Goal: Check status: Check status

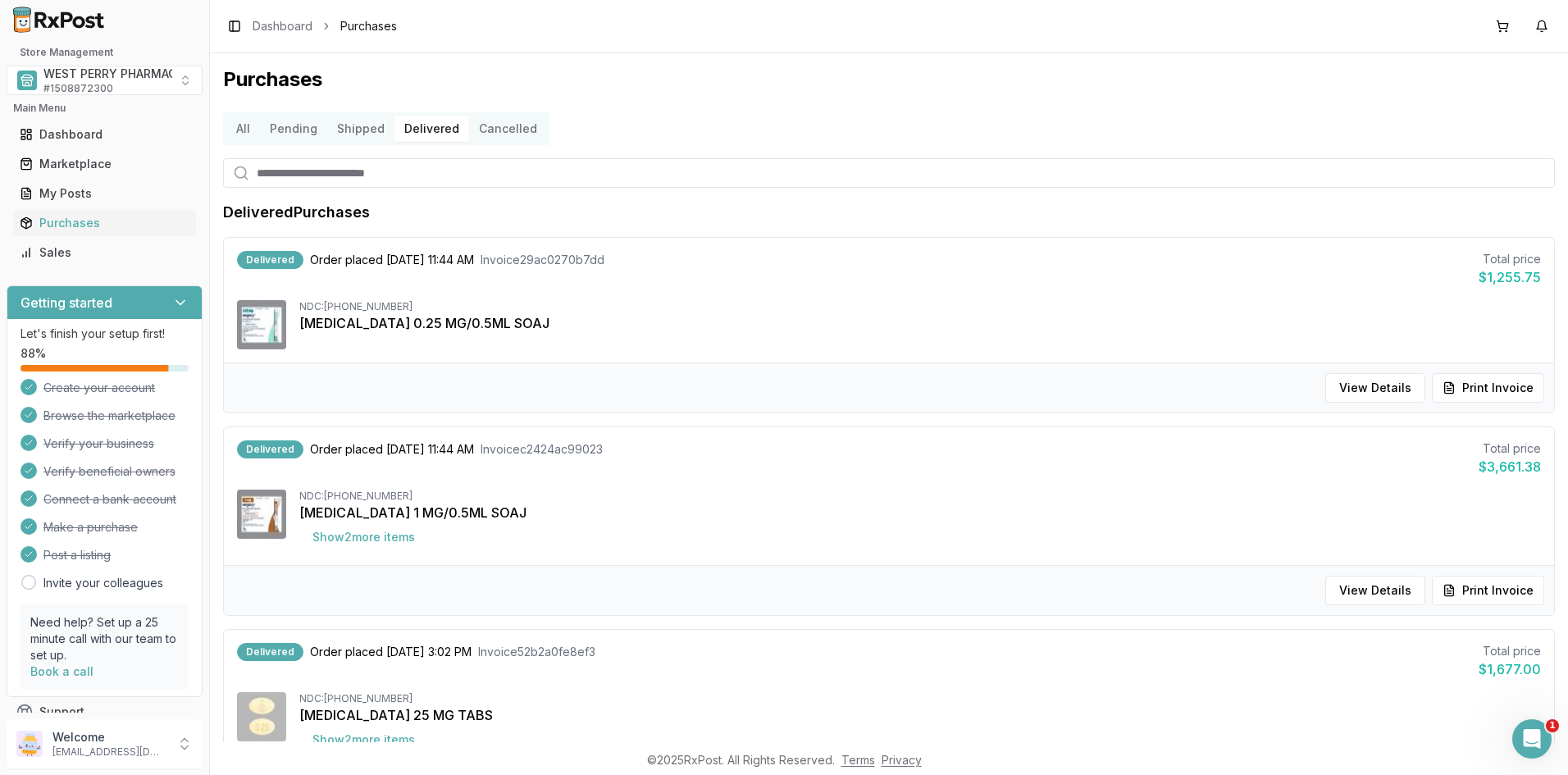
click at [243, 126] on button "All" at bounding box center [242, 128] width 34 height 26
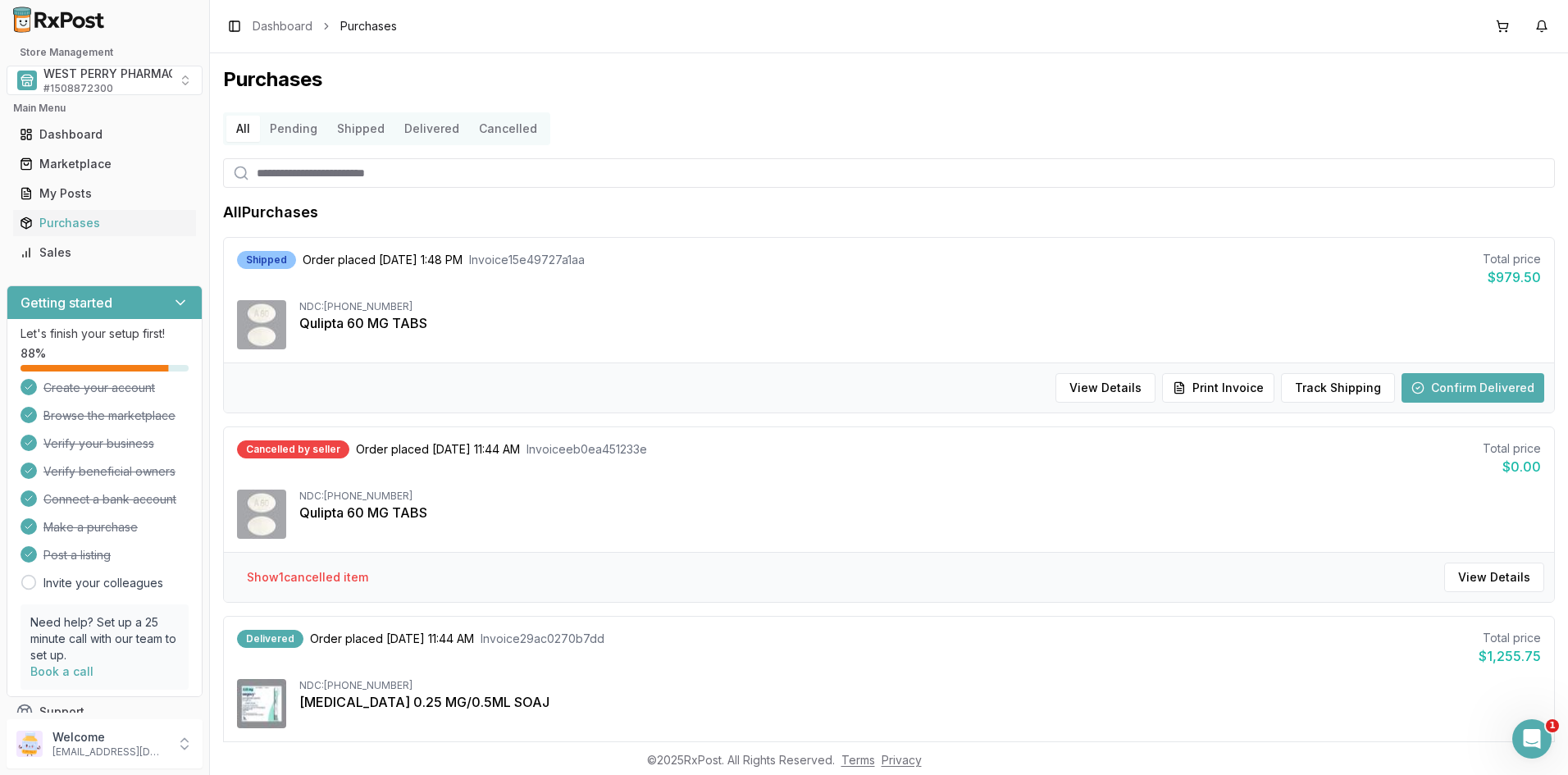
click at [430, 126] on button "Delivered" at bounding box center [432, 128] width 75 height 26
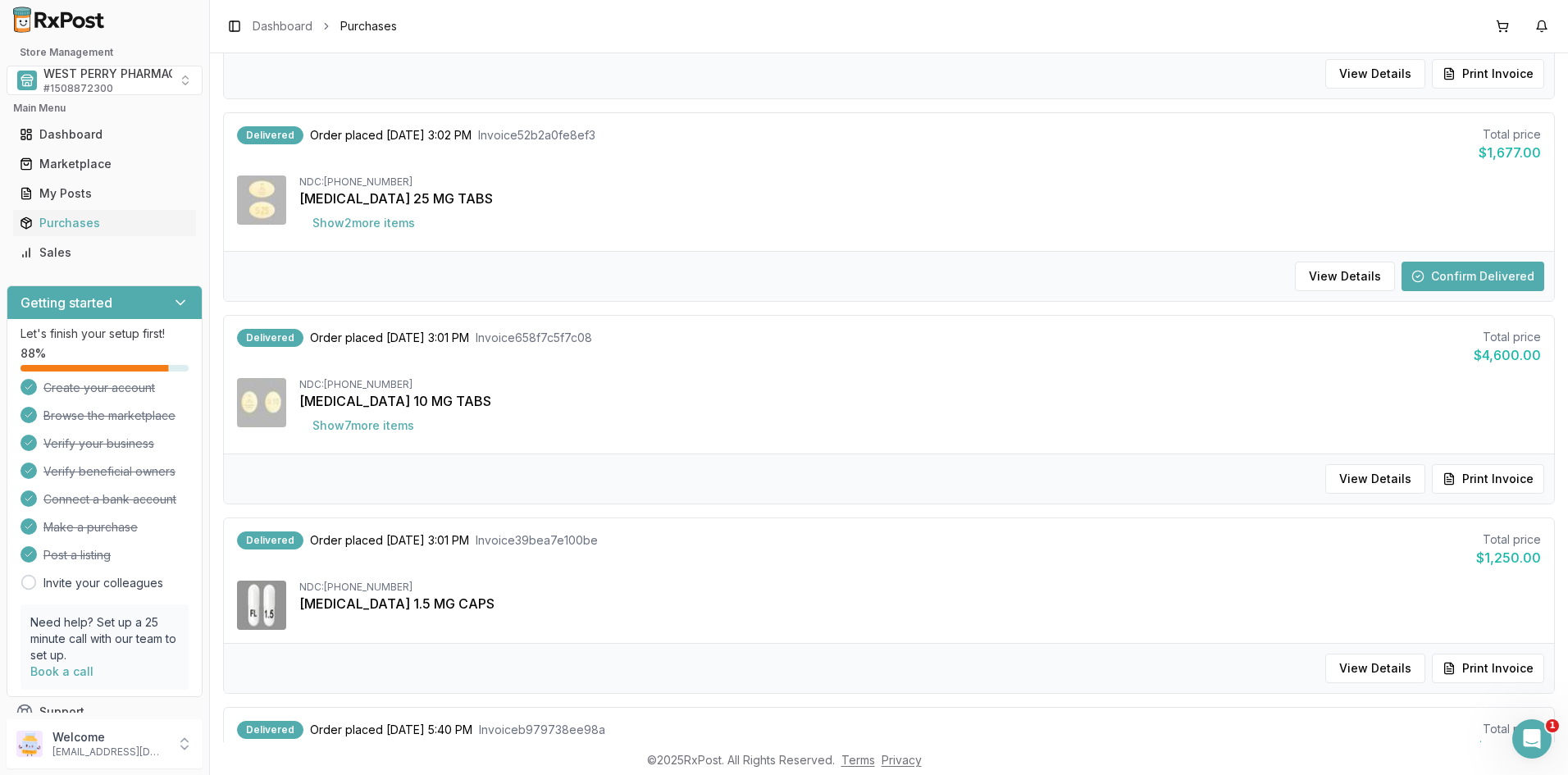
scroll to position [574, 0]
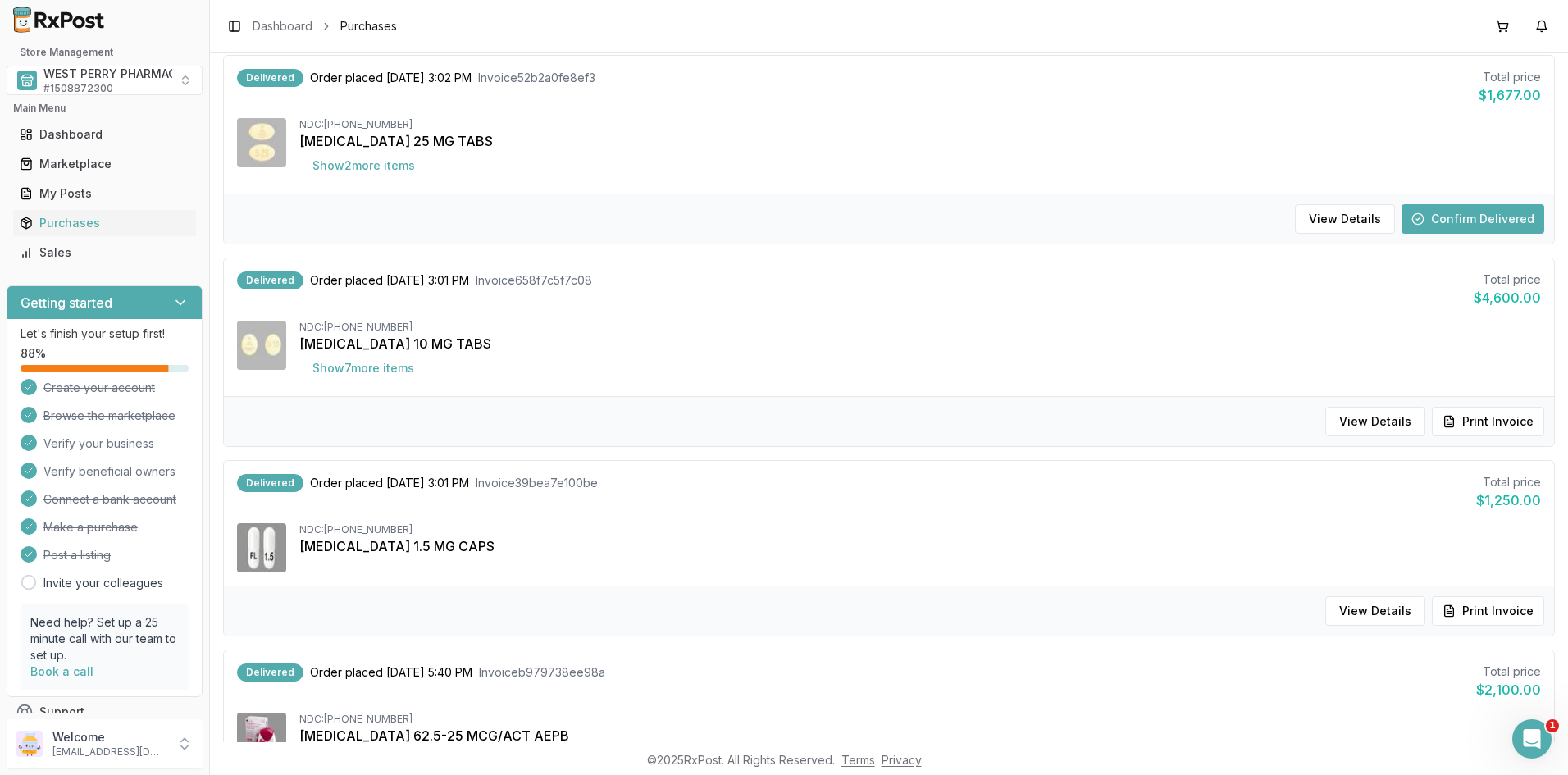
click at [261, 78] on div "Delivered" at bounding box center [269, 78] width 66 height 18
click at [363, 171] on button "Show 2 more item s" at bounding box center [364, 166] width 128 height 30
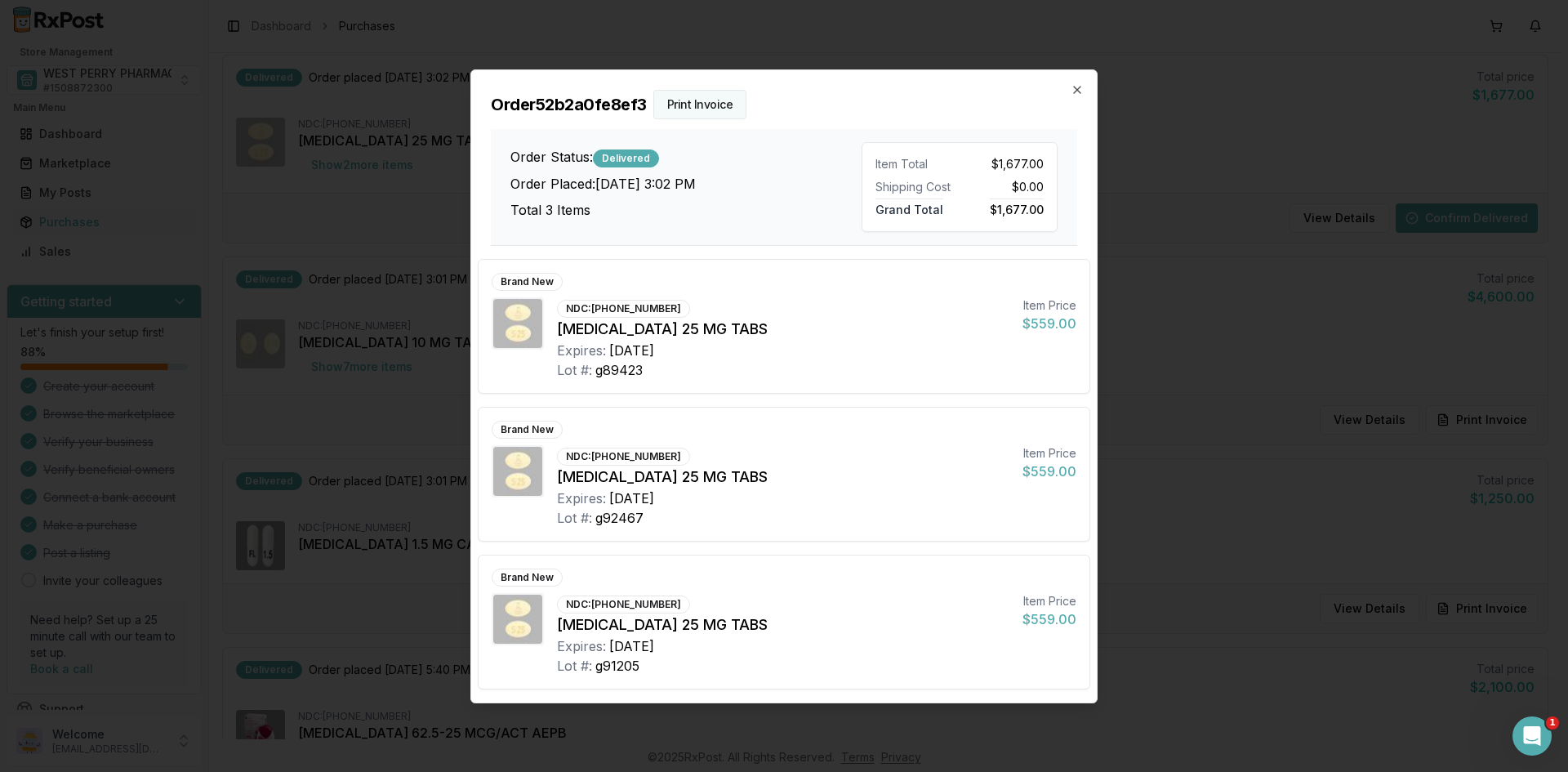
click at [701, 104] on button "Print Invoice" at bounding box center [700, 104] width 93 height 30
click at [1076, 87] on icon "button" at bounding box center [1077, 90] width 13 height 13
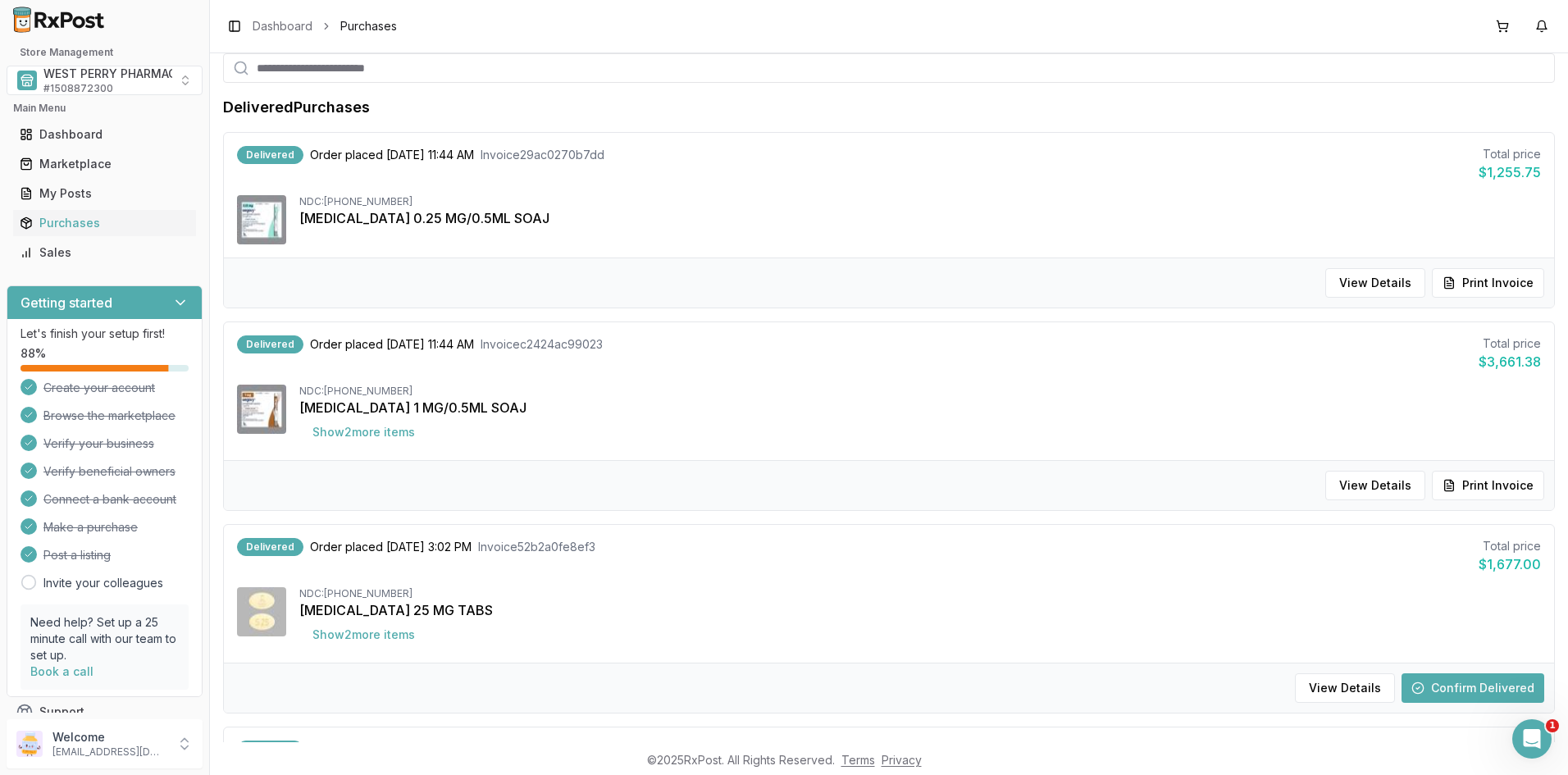
scroll to position [328, 0]
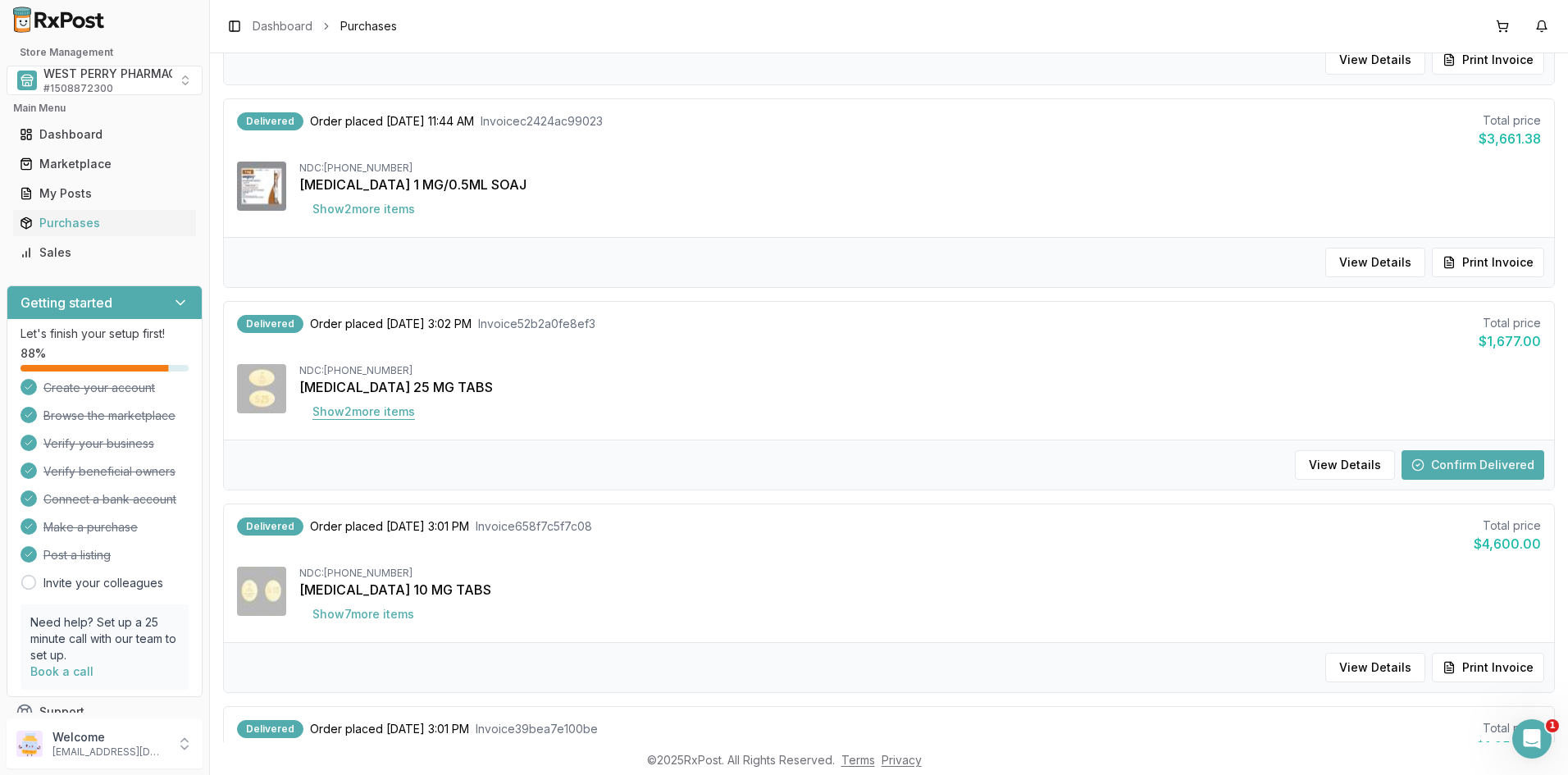
click at [368, 417] on button "Show 2 more item s" at bounding box center [364, 411] width 128 height 30
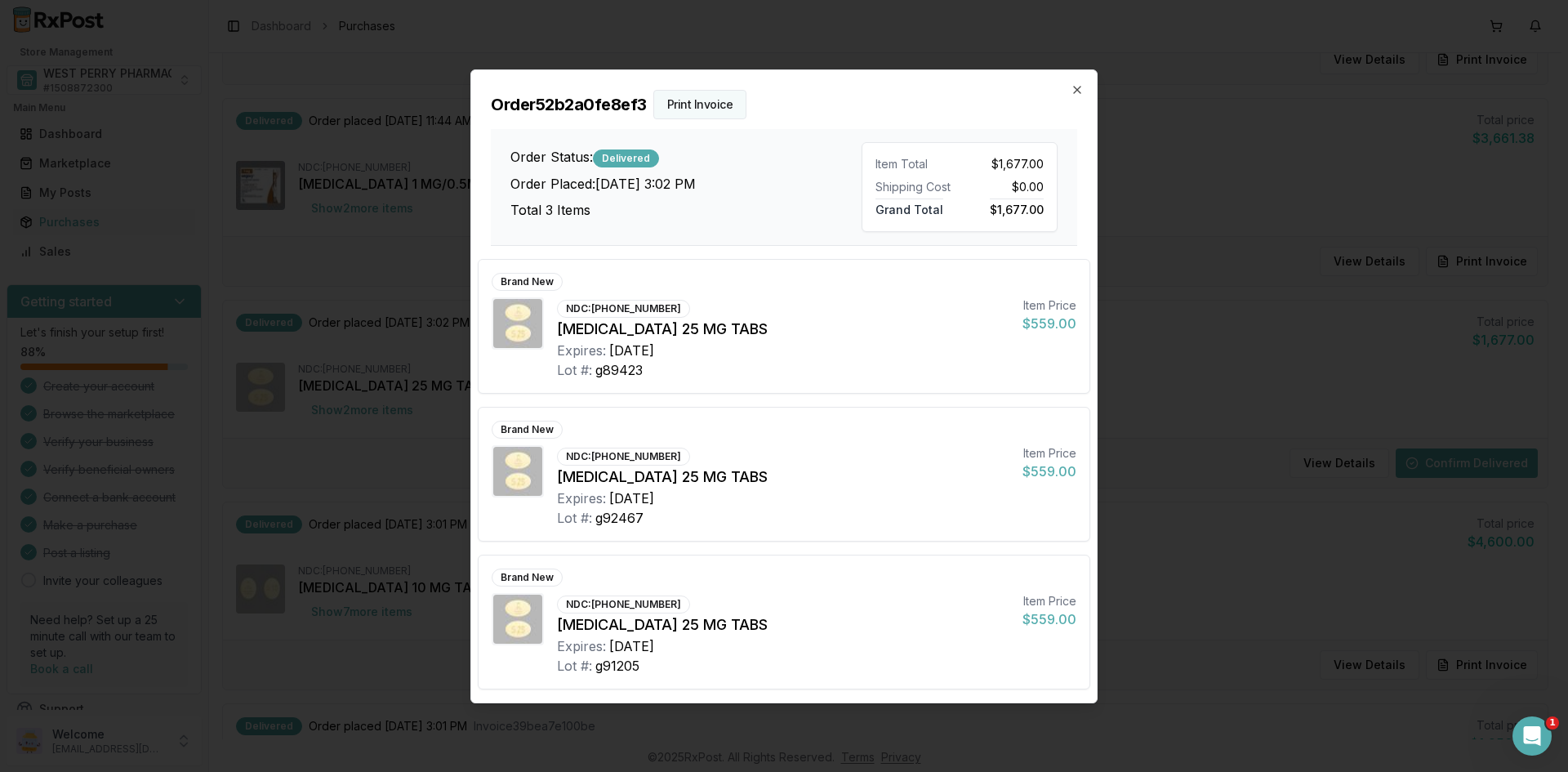
click at [699, 106] on button "Print Invoice" at bounding box center [700, 104] width 93 height 30
click at [1076, 88] on icon "button" at bounding box center [1077, 90] width 13 height 13
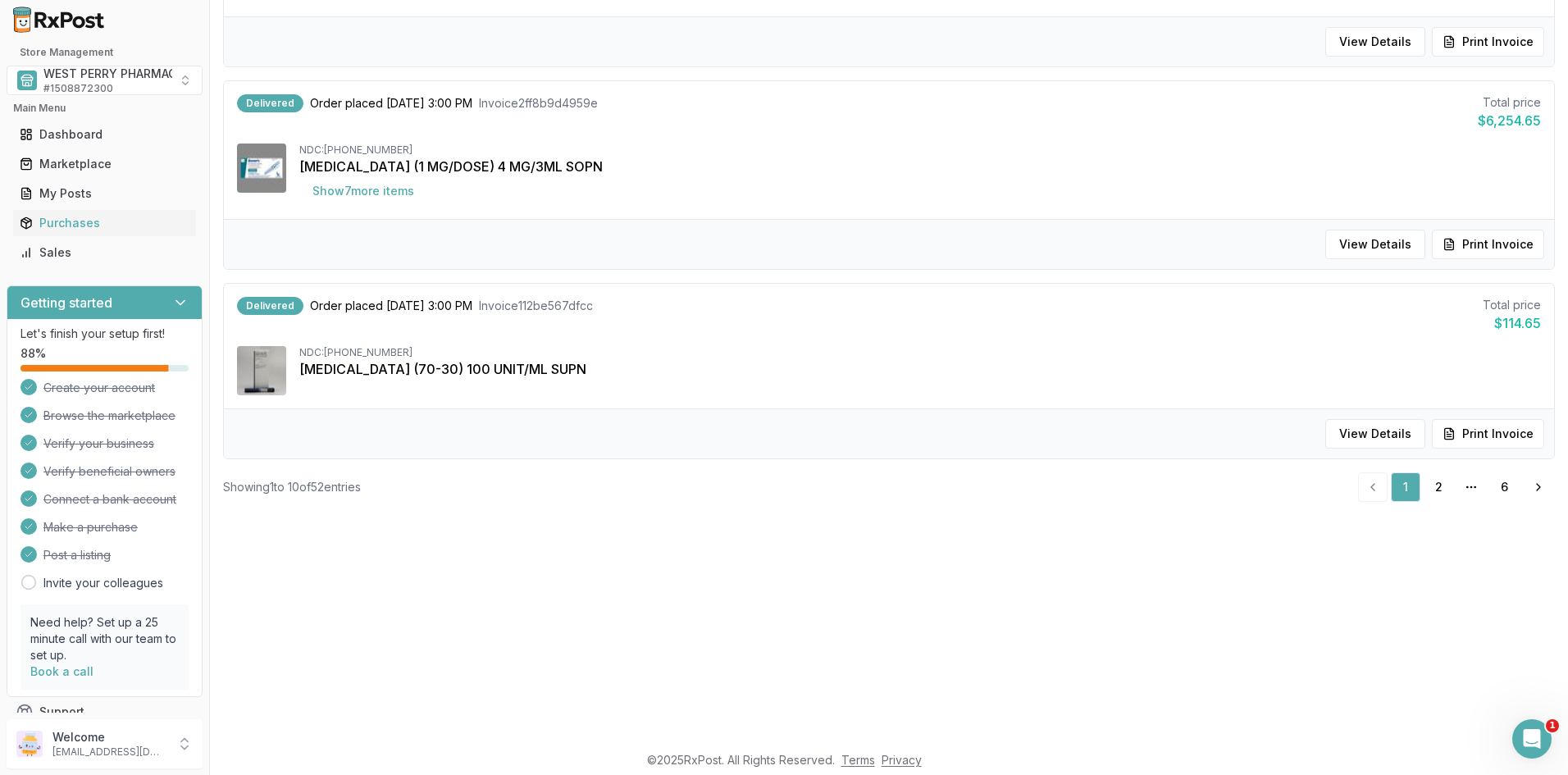
scroll to position [410, 0]
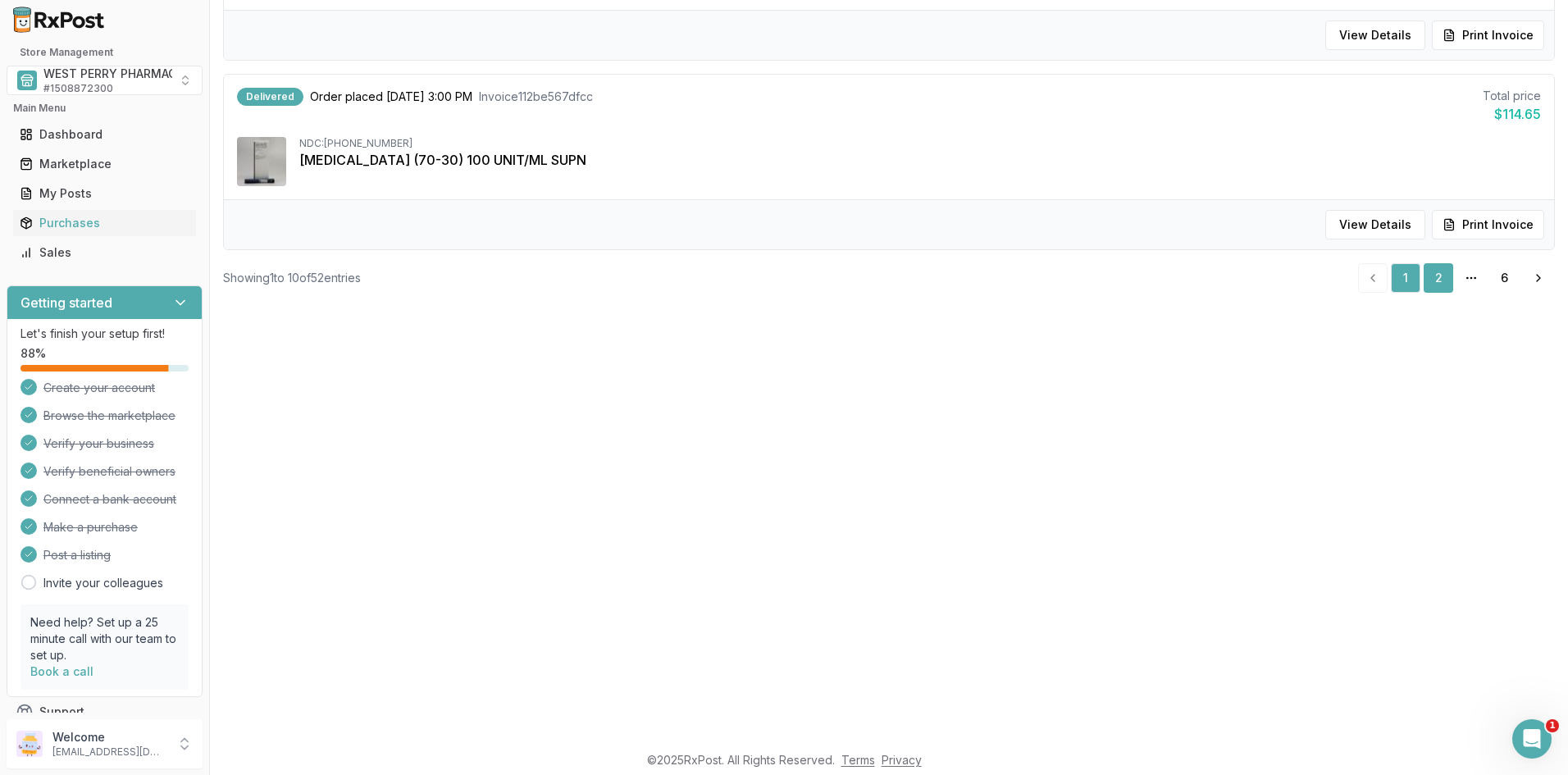
click at [1431, 280] on link "2" at bounding box center [1438, 278] width 30 height 30
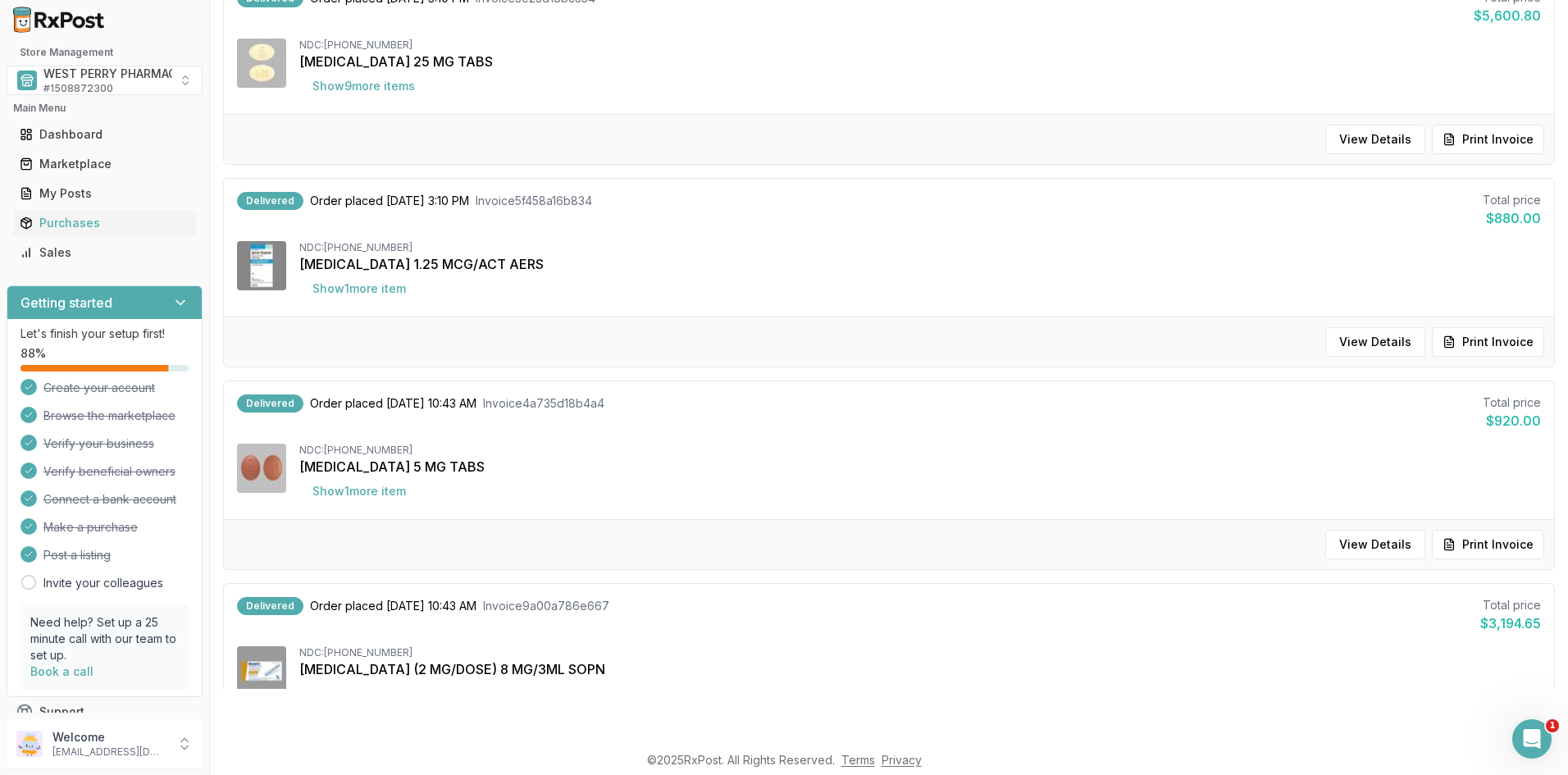
scroll to position [1537, 0]
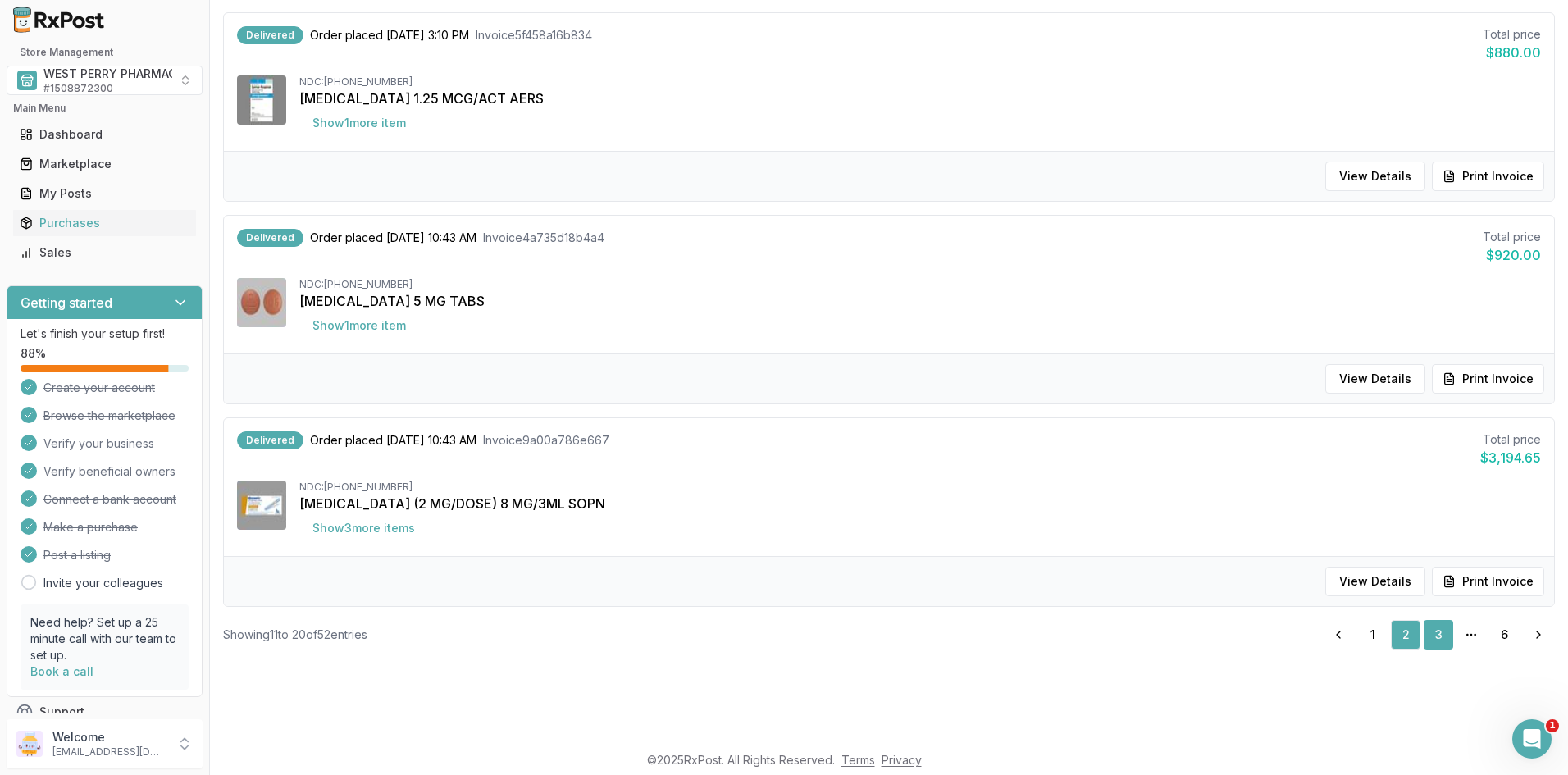
click at [1435, 637] on link "3" at bounding box center [1438, 634] width 30 height 30
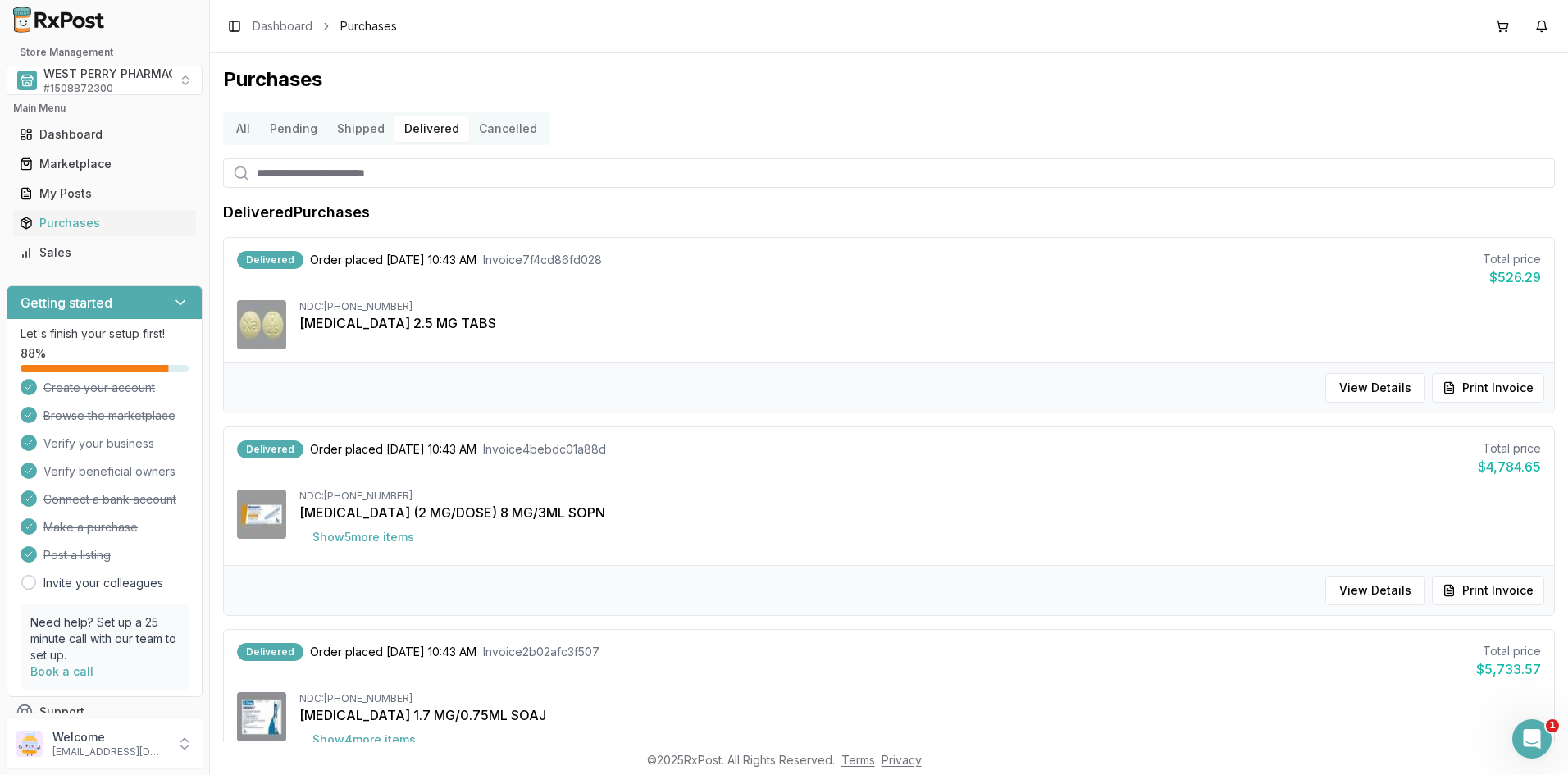
click at [432, 126] on button "Delivered" at bounding box center [432, 128] width 75 height 26
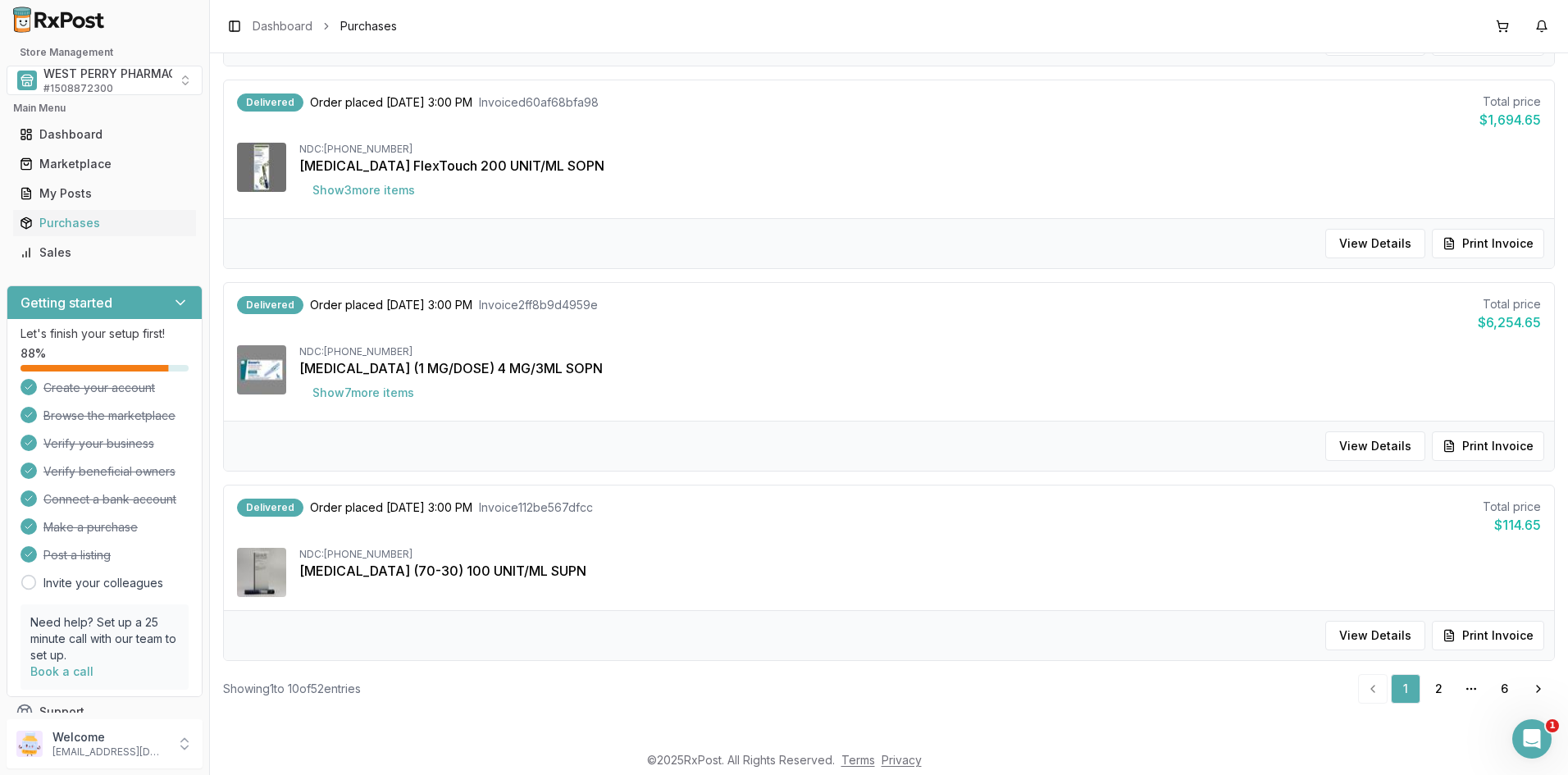
scroll to position [1550, 0]
click at [1429, 686] on link "2" at bounding box center [1438, 688] width 30 height 30
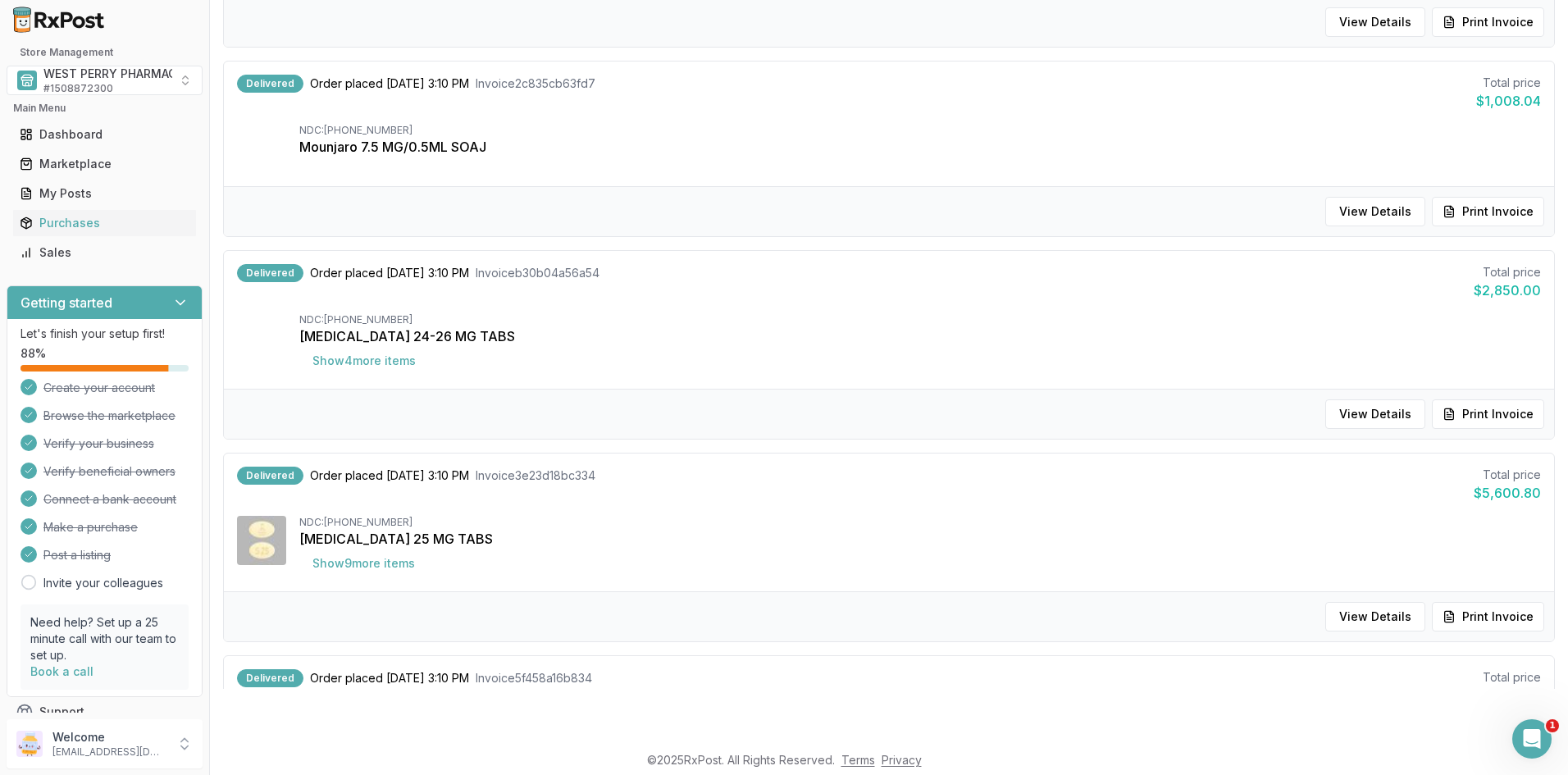
scroll to position [1066, 0]
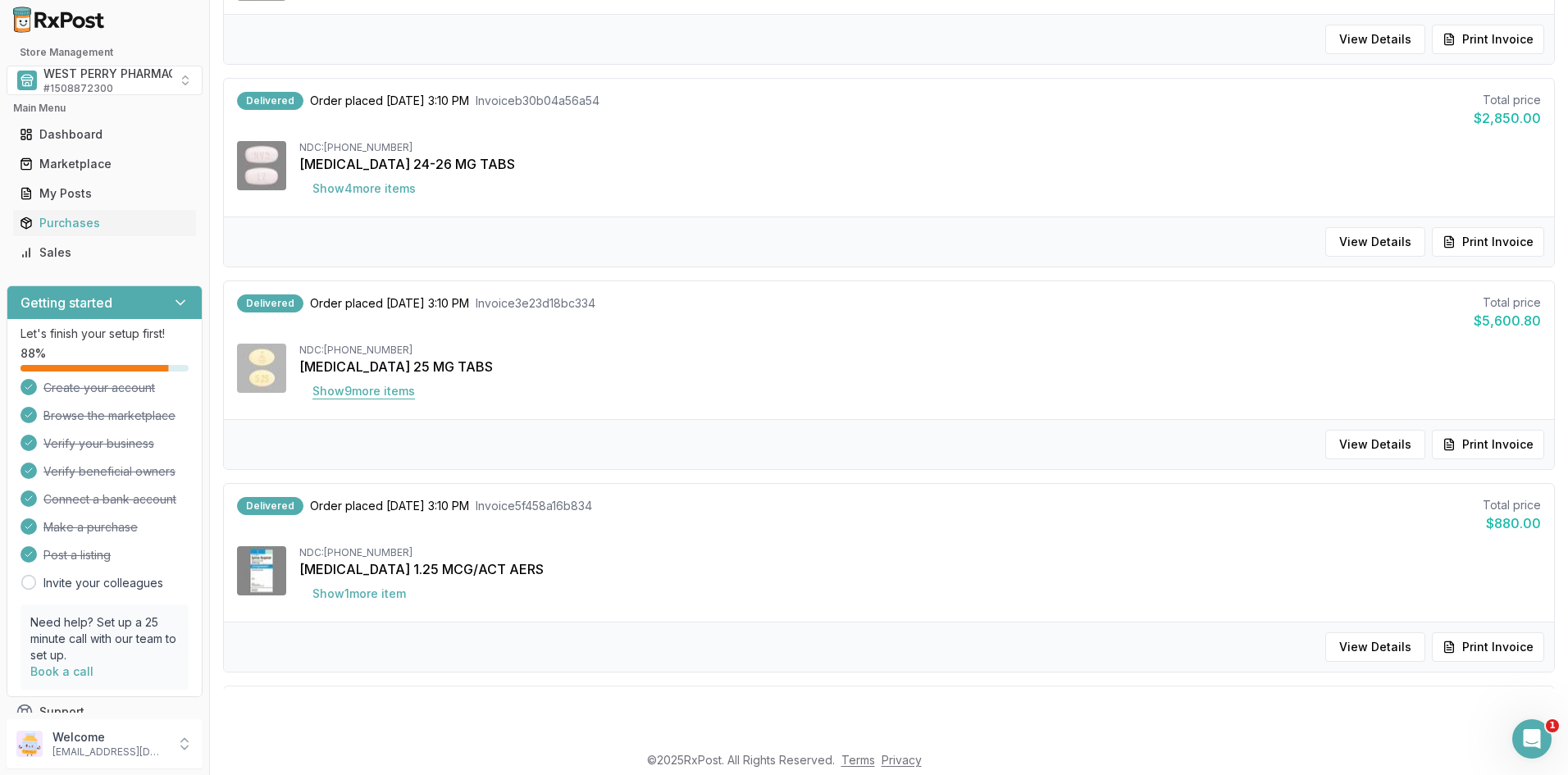
click at [379, 395] on button "Show 9 more item s" at bounding box center [364, 391] width 128 height 30
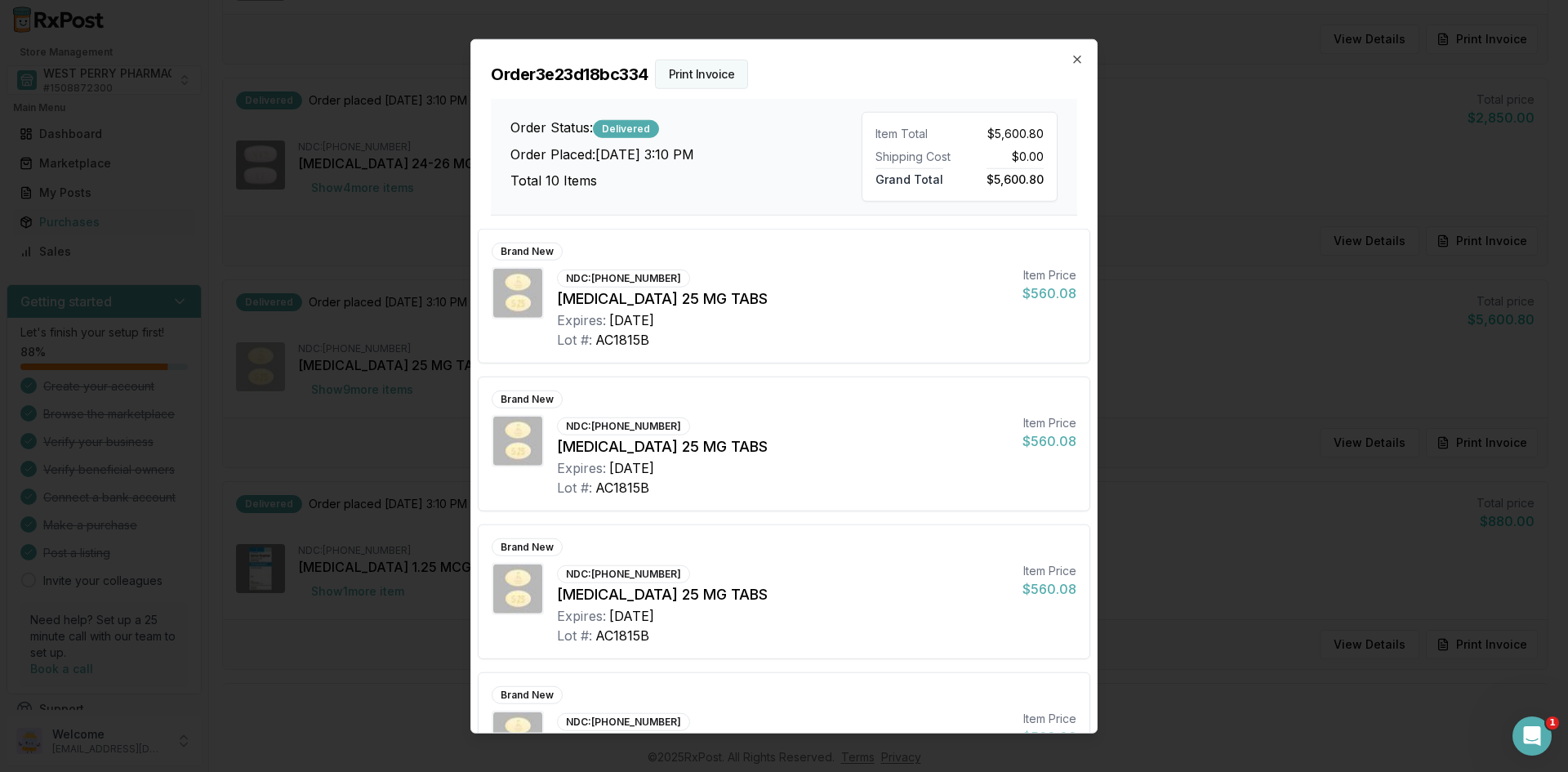
click at [707, 67] on button "Print Invoice" at bounding box center [702, 73] width 93 height 30
click at [1077, 60] on icon "button" at bounding box center [1077, 58] width 7 height 7
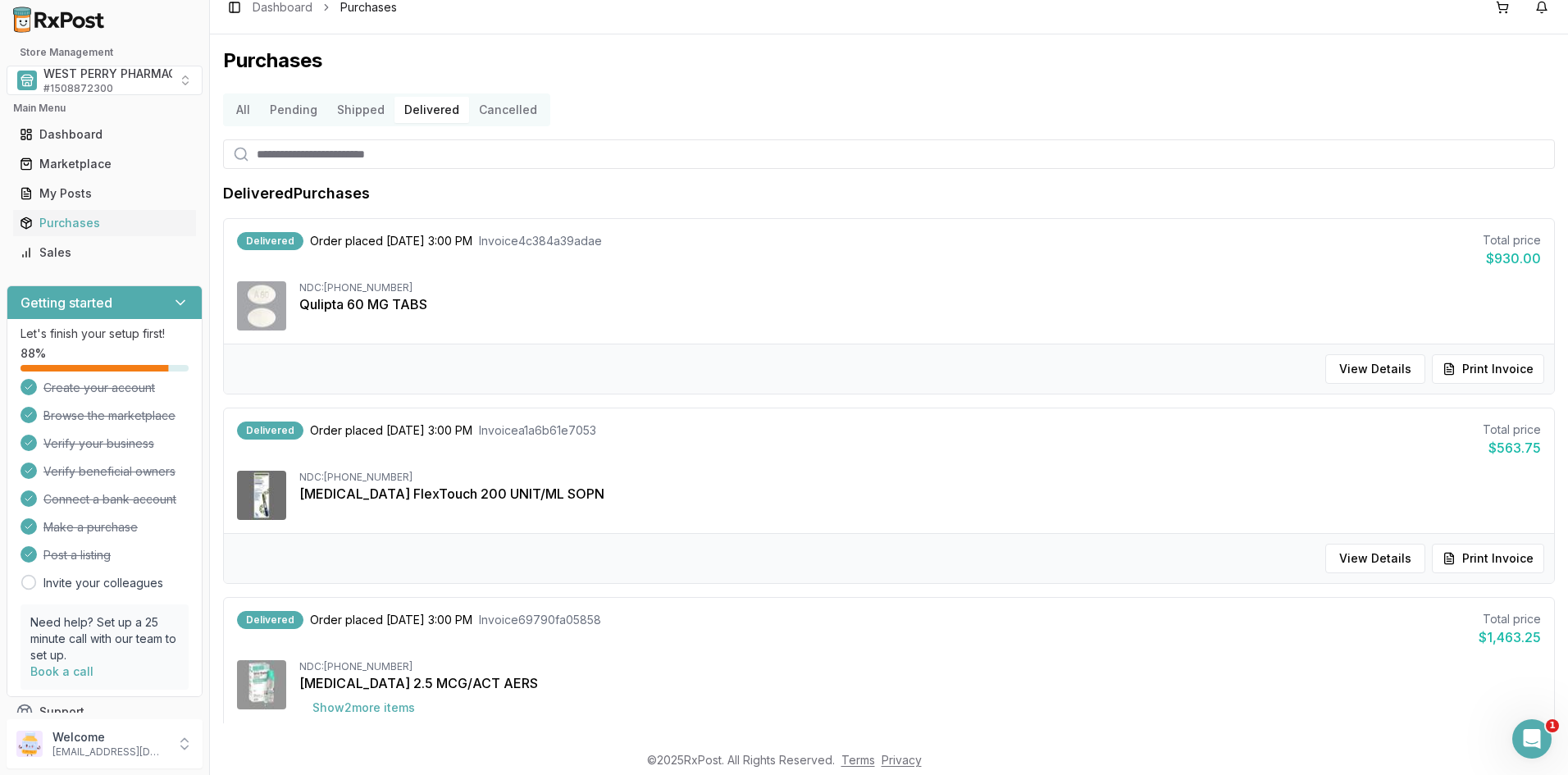
scroll to position [0, 0]
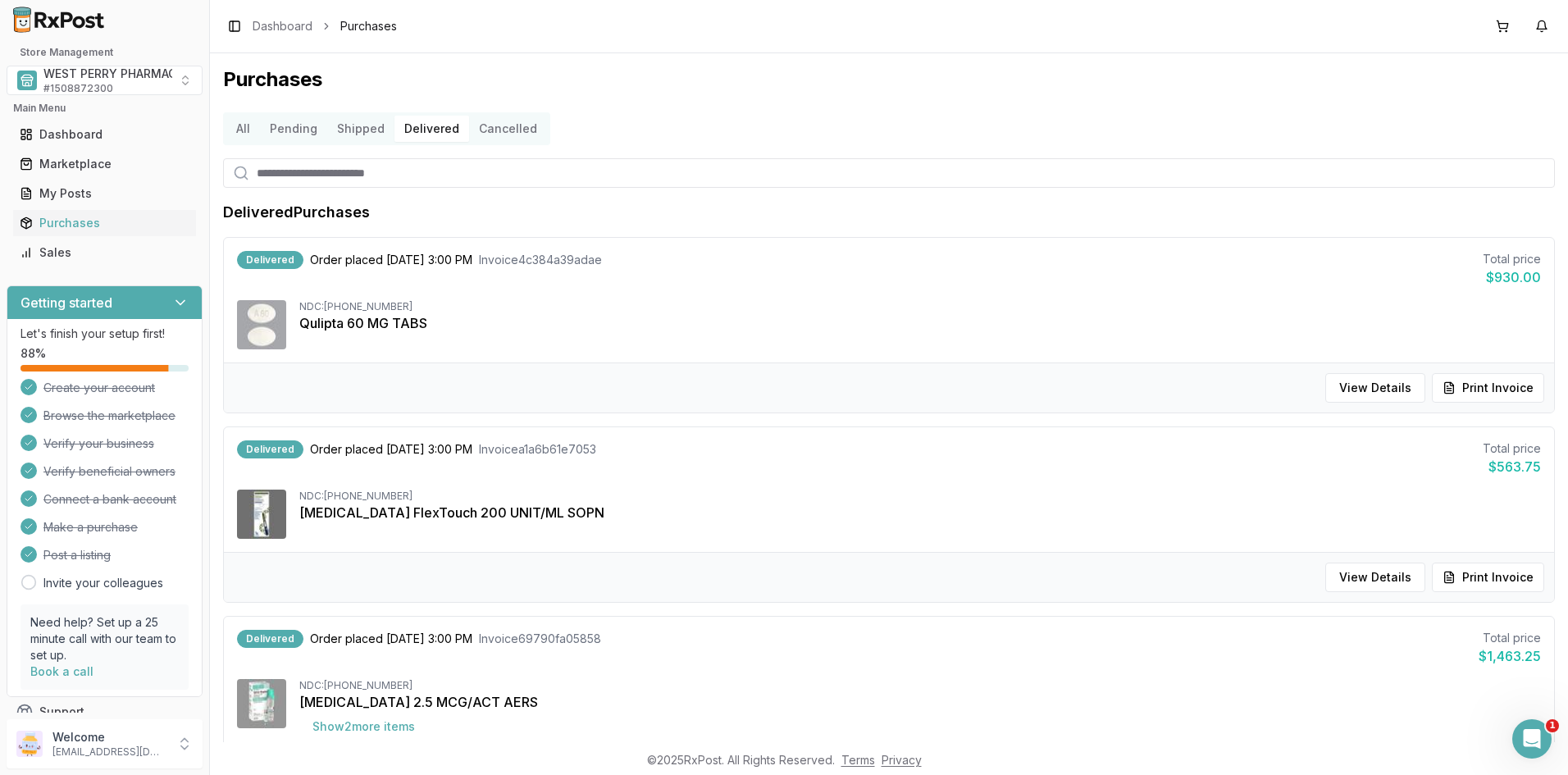
click at [433, 129] on button "Delivered" at bounding box center [432, 128] width 75 height 26
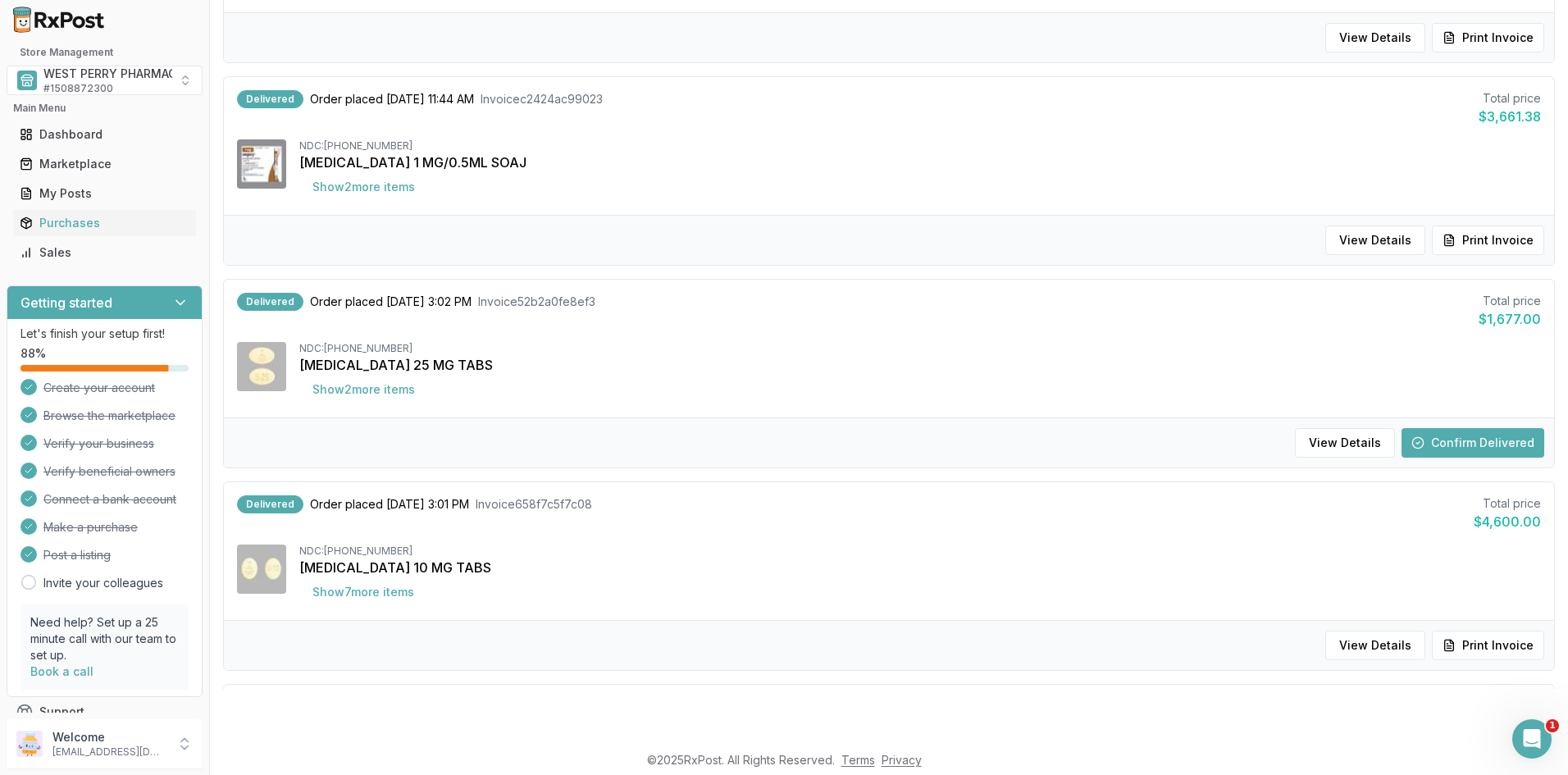
scroll to position [551, 0]
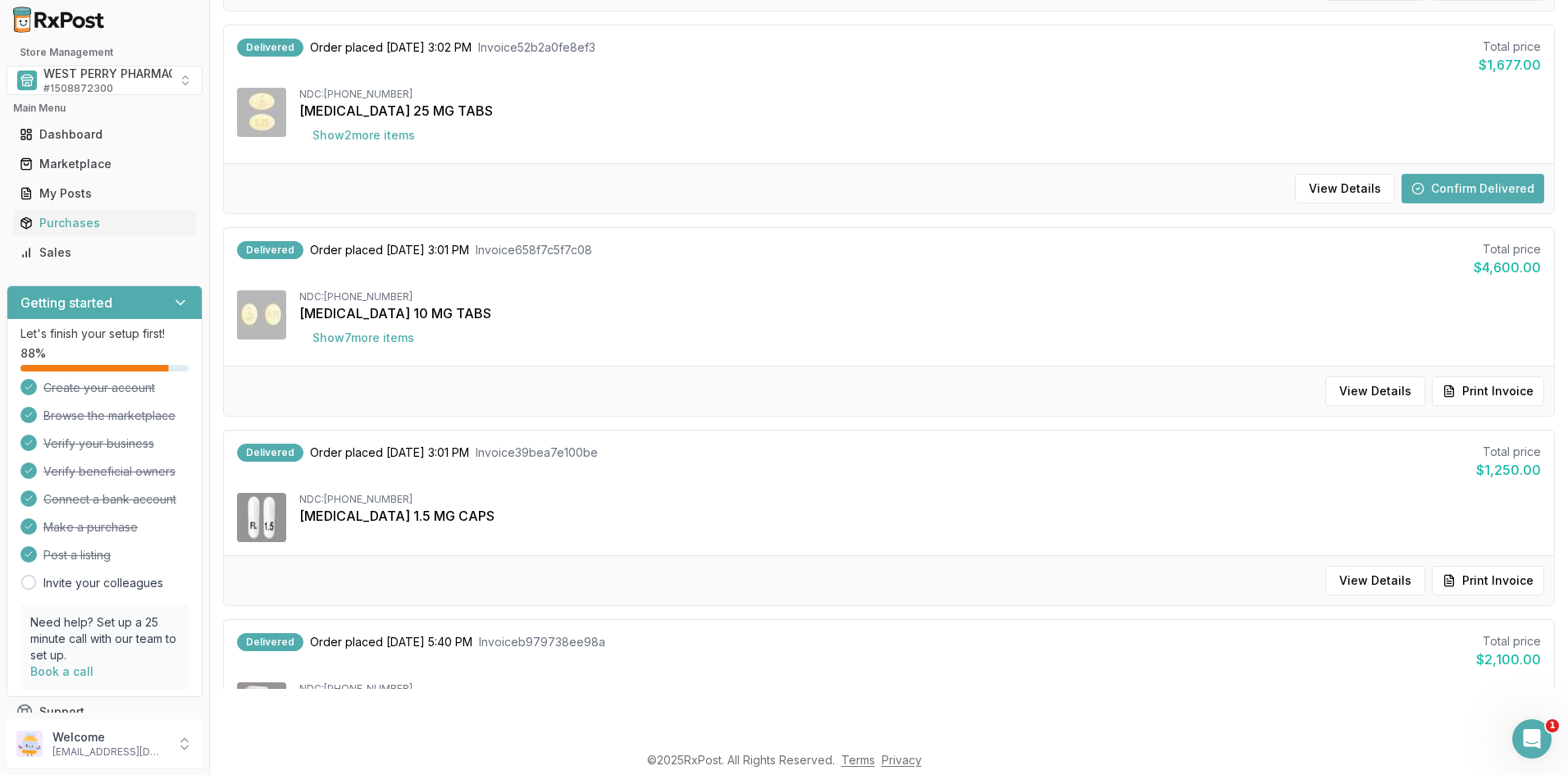
click at [1424, 181] on button "Confirm Delivered" at bounding box center [1472, 189] width 143 height 30
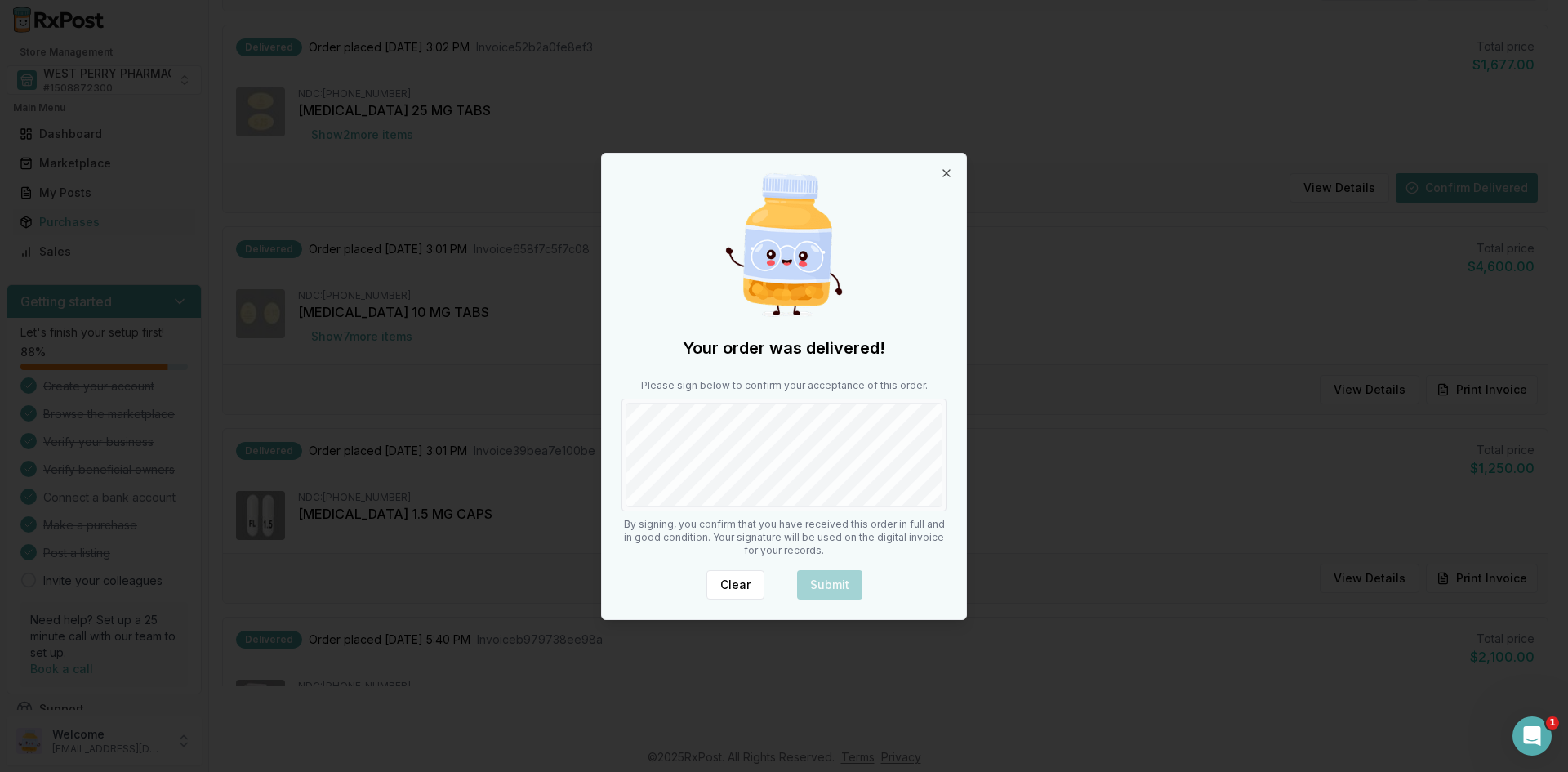
click at [773, 527] on div "Your order was delivered! Please sign below to confirm your acceptance of this …" at bounding box center [784, 386] width 364 height 466
click at [827, 580] on button "Submit" at bounding box center [830, 585] width 65 height 30
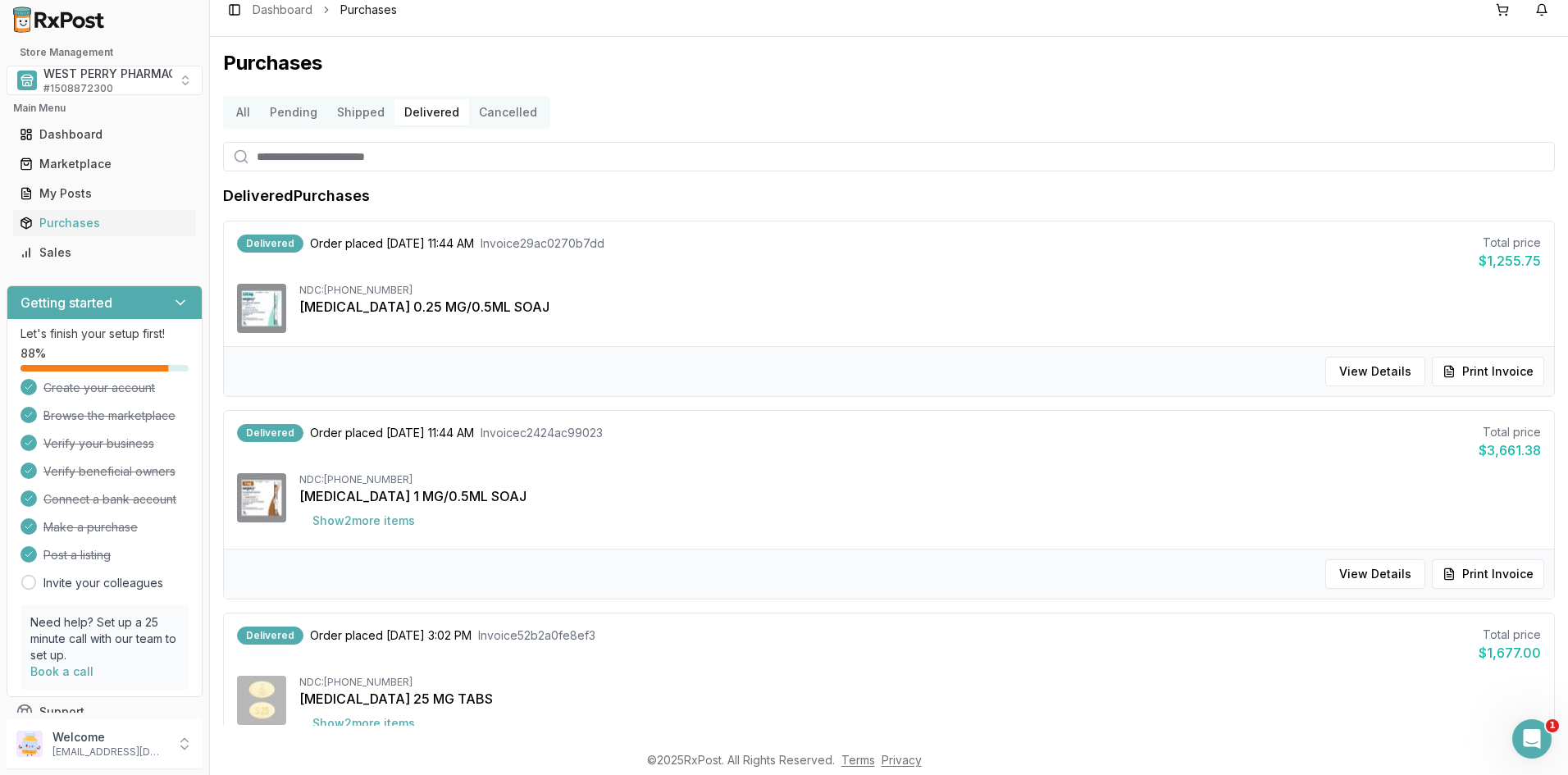
scroll to position [0, 0]
